Goal: Information Seeking & Learning: Check status

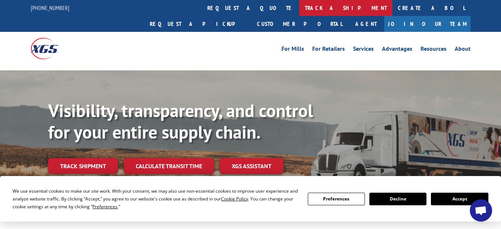
click at [299, 7] on link "track a shipment" at bounding box center [345, 8] width 93 height 16
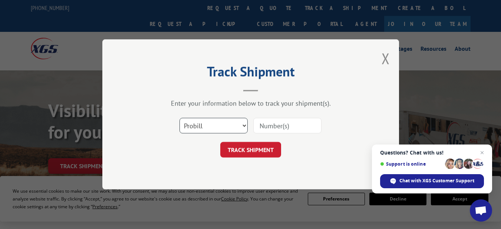
click at [243, 129] on select "Select category... Probill BOL PO" at bounding box center [213, 126] width 68 height 16
click at [179, 118] on select "Select category... Probill BOL PO" at bounding box center [213, 126] width 68 height 16
click at [224, 126] on select "Select category... Probill BOL PO" at bounding box center [213, 126] width 68 height 16
select select "bol"
click at [179, 118] on select "Select category... Probill BOL PO" at bounding box center [213, 126] width 68 height 16
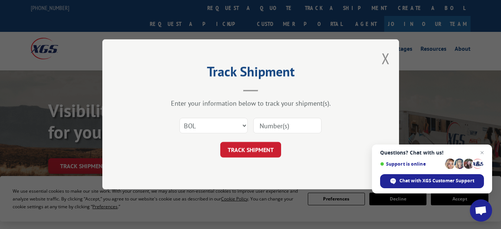
click at [274, 129] on input at bounding box center [287, 126] width 68 height 16
paste input "9277396."
type input "9277396"
click at [254, 154] on button "TRACK SHIPMENT" at bounding box center [250, 150] width 61 height 16
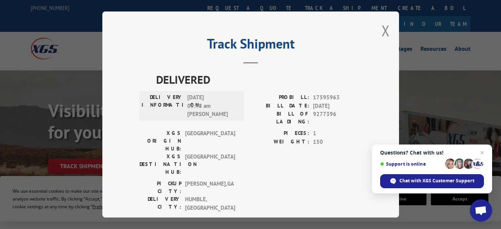
scroll to position [1, 0]
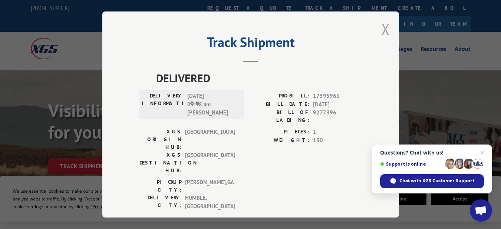
click at [383, 27] on button "Close modal" at bounding box center [385, 29] width 8 height 20
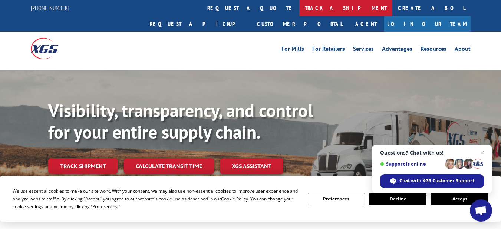
click at [299, 6] on link "track a shipment" at bounding box center [345, 8] width 93 height 16
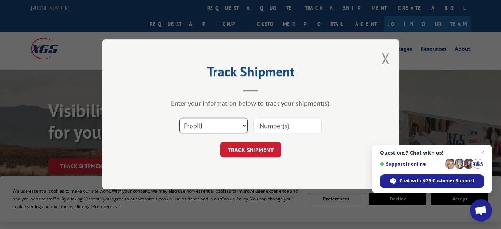
click at [242, 127] on select "Select category... Probill BOL PO" at bounding box center [213, 126] width 68 height 16
select select "bol"
click at [179, 118] on select "Select category... Probill BOL PO" at bounding box center [213, 126] width 68 height 16
click at [280, 129] on input at bounding box center [287, 126] width 68 height 16
paste input "9223228."
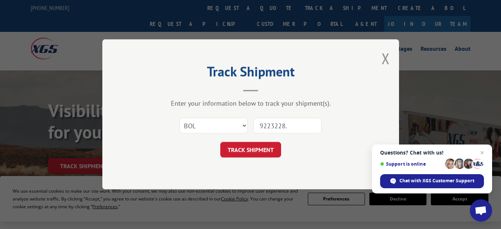
type input "9223228"
click button "TRACK SHIPMENT" at bounding box center [250, 150] width 61 height 16
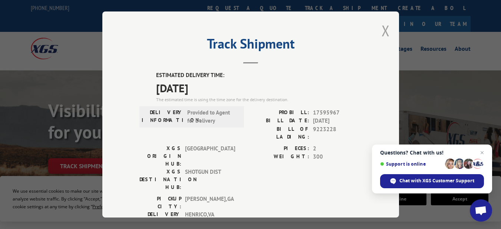
click at [382, 30] on button "Close modal" at bounding box center [385, 31] width 8 height 20
